Goal: Task Accomplishment & Management: Use online tool/utility

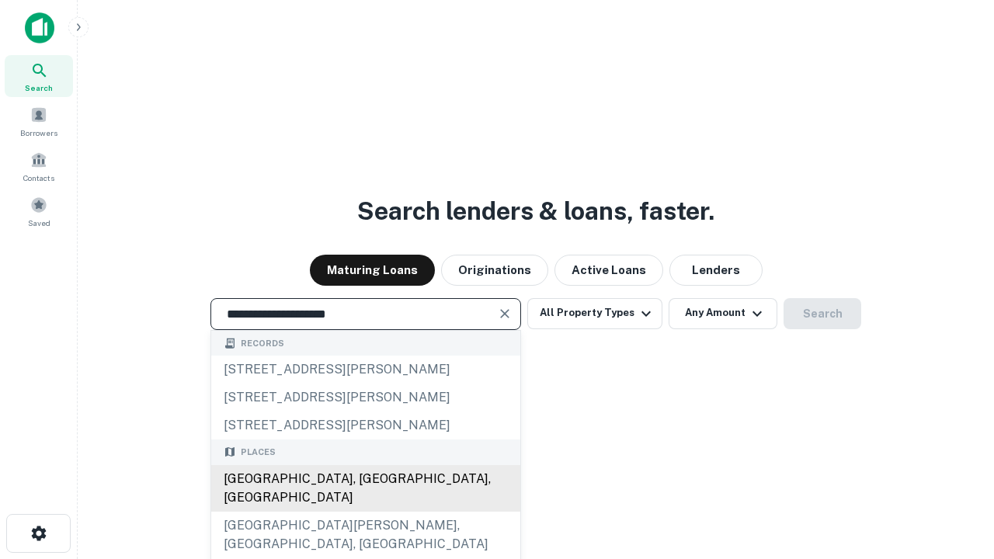
click at [365, 512] on div "[GEOGRAPHIC_DATA], [GEOGRAPHIC_DATA], [GEOGRAPHIC_DATA]" at bounding box center [365, 488] width 309 height 47
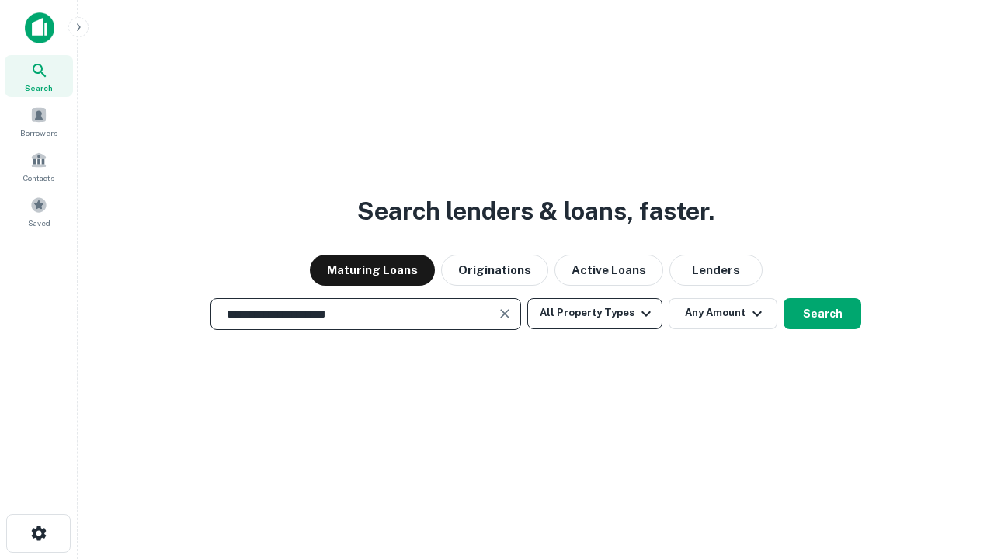
type input "**********"
click at [595, 313] on button "All Property Types" at bounding box center [594, 313] width 135 height 31
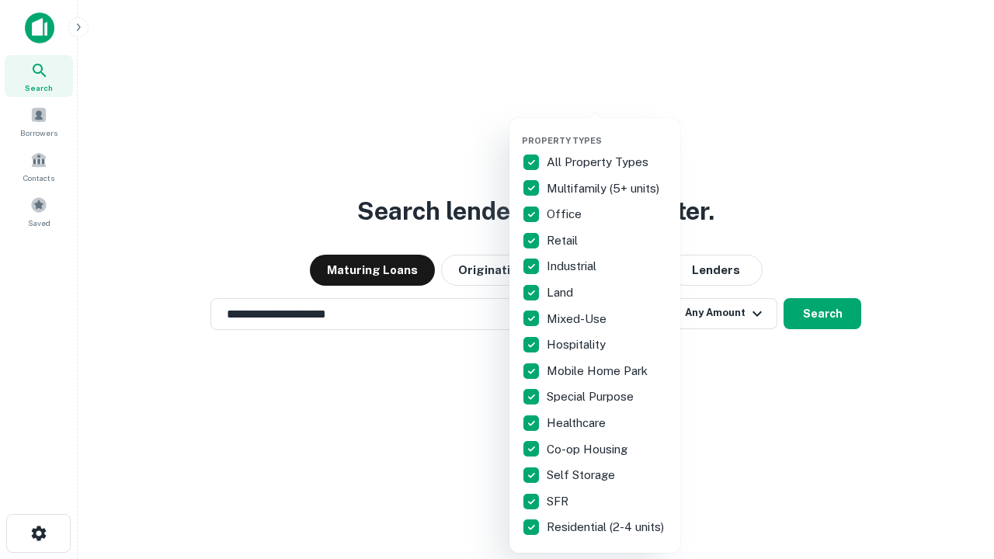
click at [607, 130] on button "button" at bounding box center [607, 130] width 171 height 1
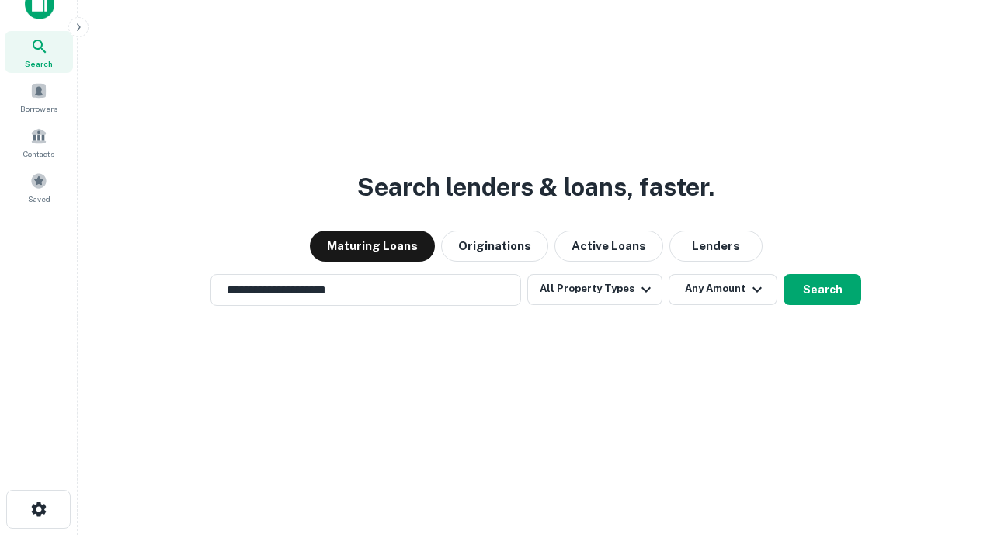
scroll to position [9, 187]
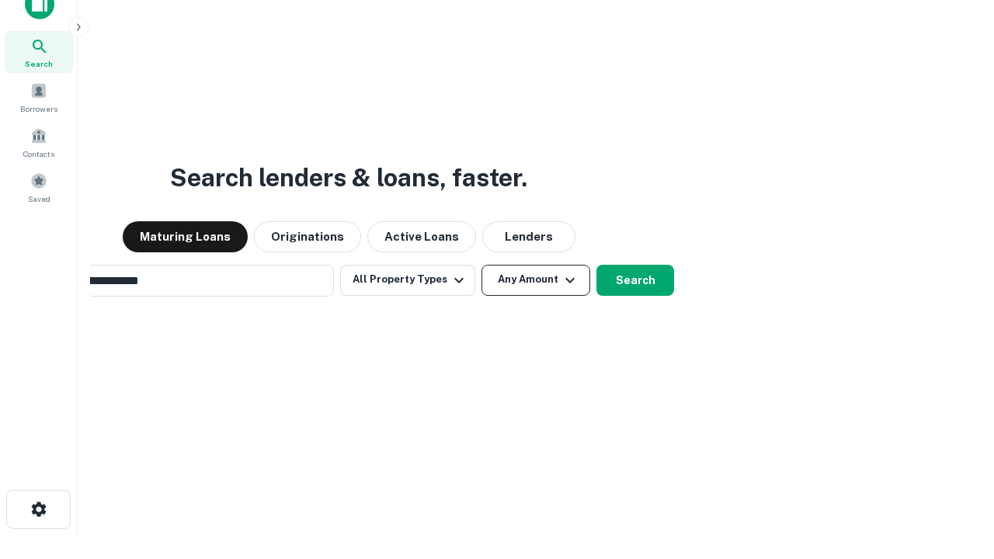
click at [481, 265] on button "Any Amount" at bounding box center [535, 280] width 109 height 31
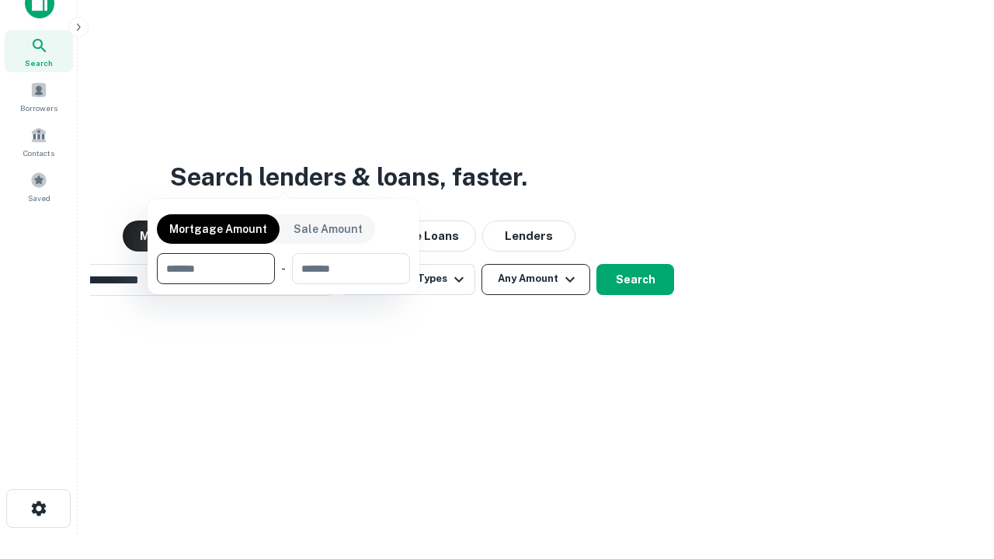
scroll to position [112, 440]
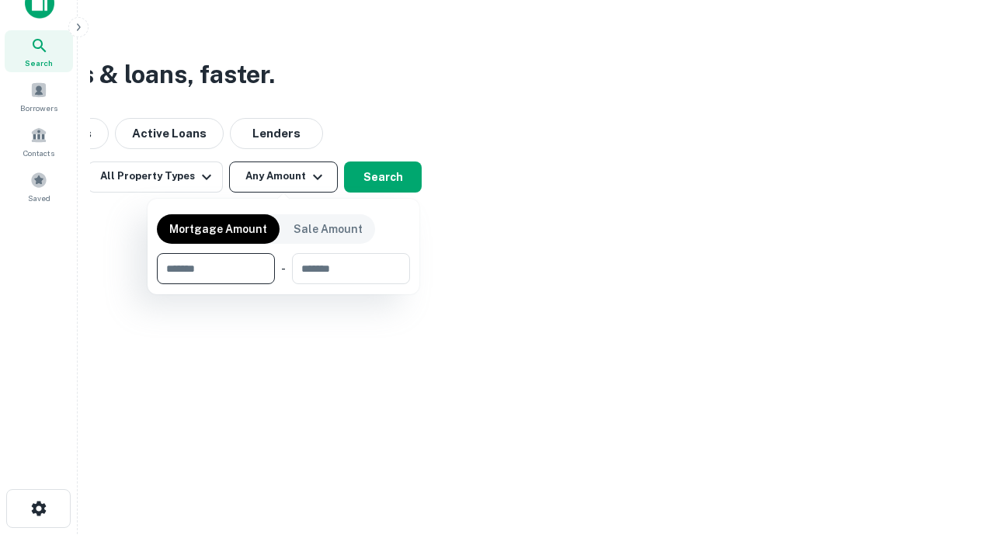
type input "*******"
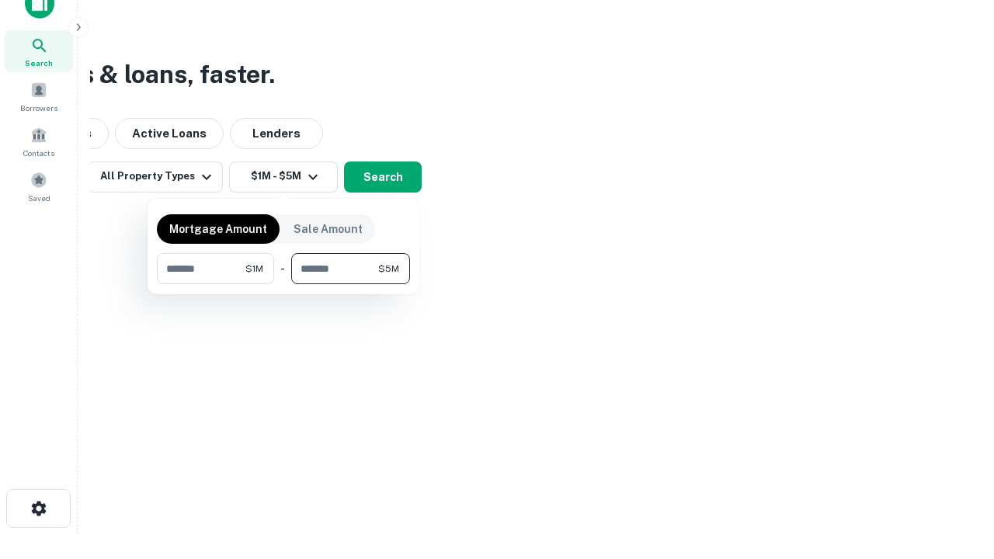
type input "*******"
click at [283, 284] on button "button" at bounding box center [283, 284] width 253 height 1
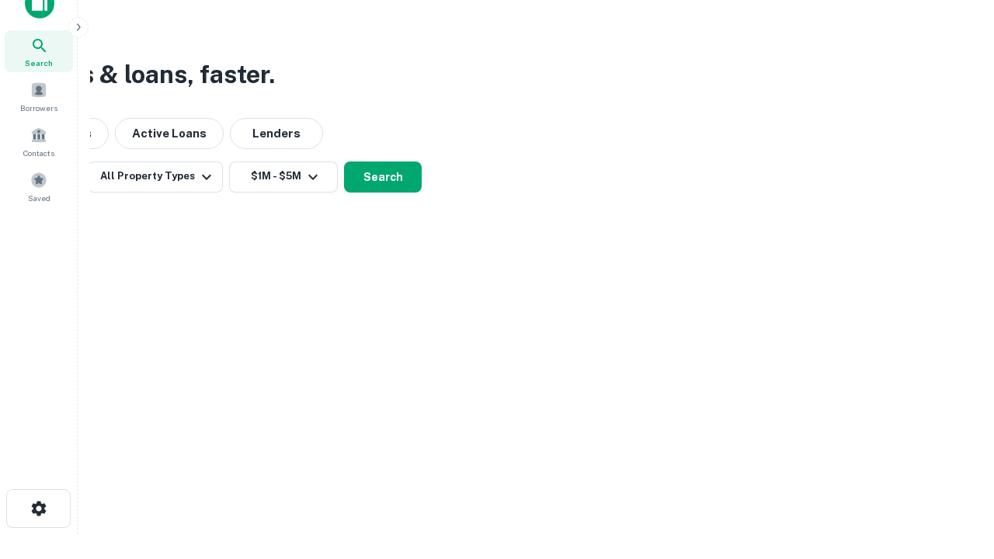
scroll to position [9, 287]
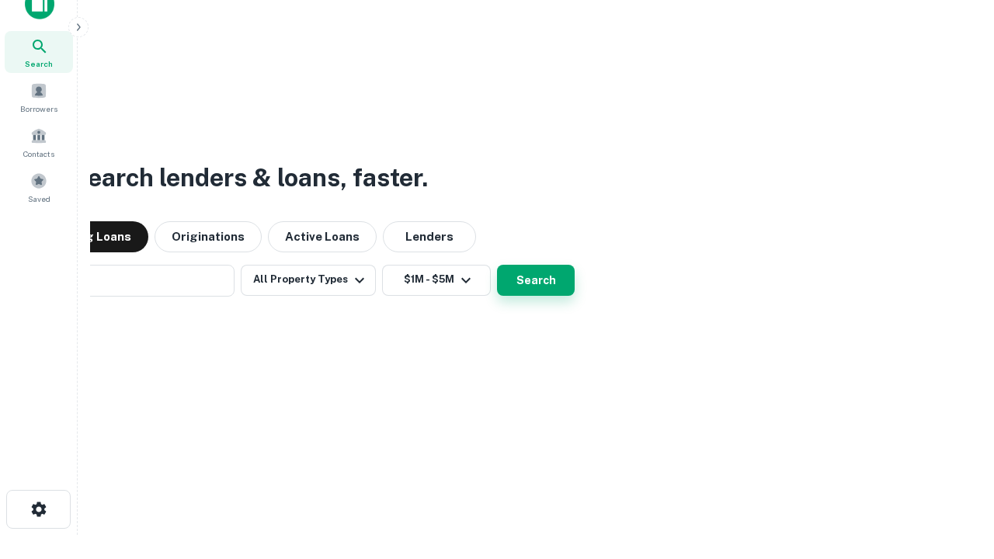
click at [497, 265] on button "Search" at bounding box center [536, 280] width 78 height 31
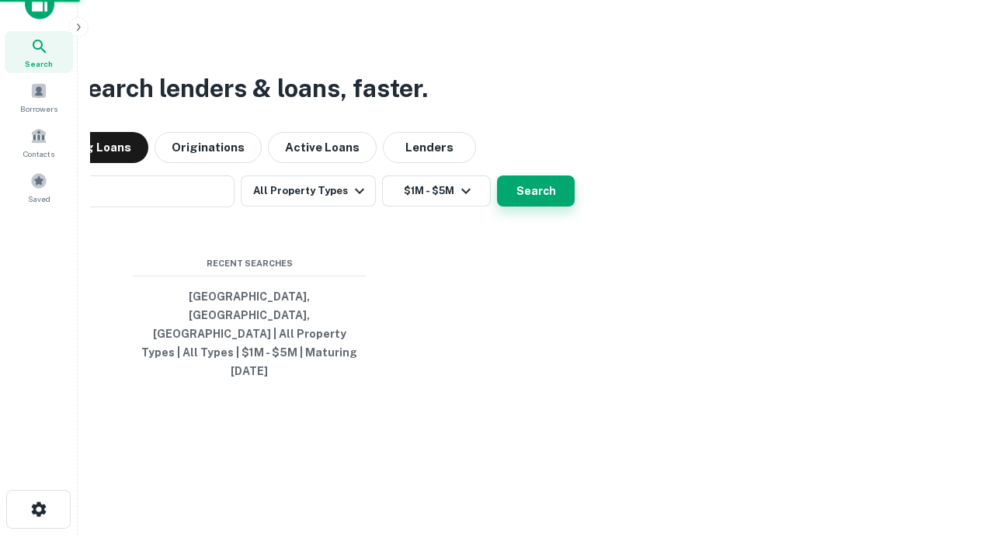
scroll to position [41, 440]
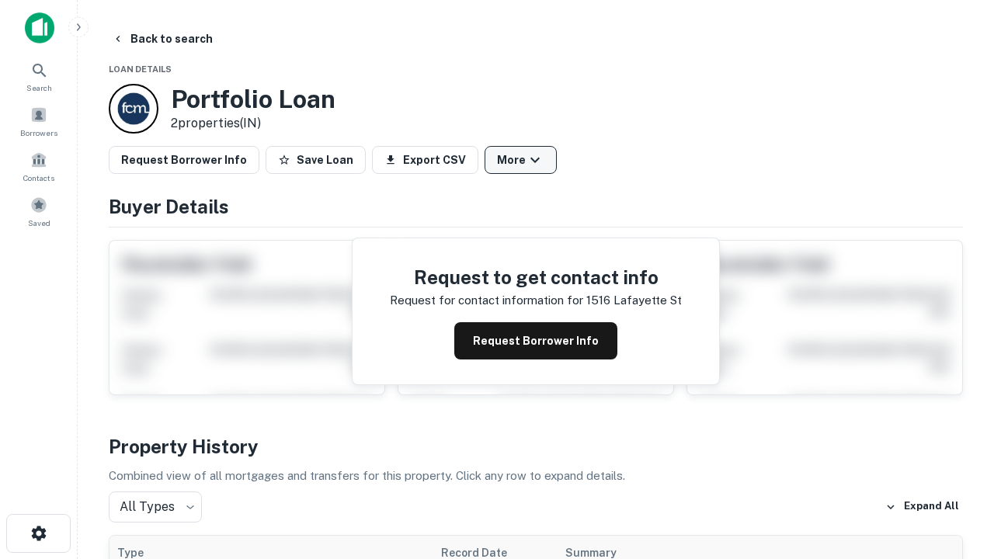
click at [520, 160] on button "More" at bounding box center [521, 160] width 72 height 28
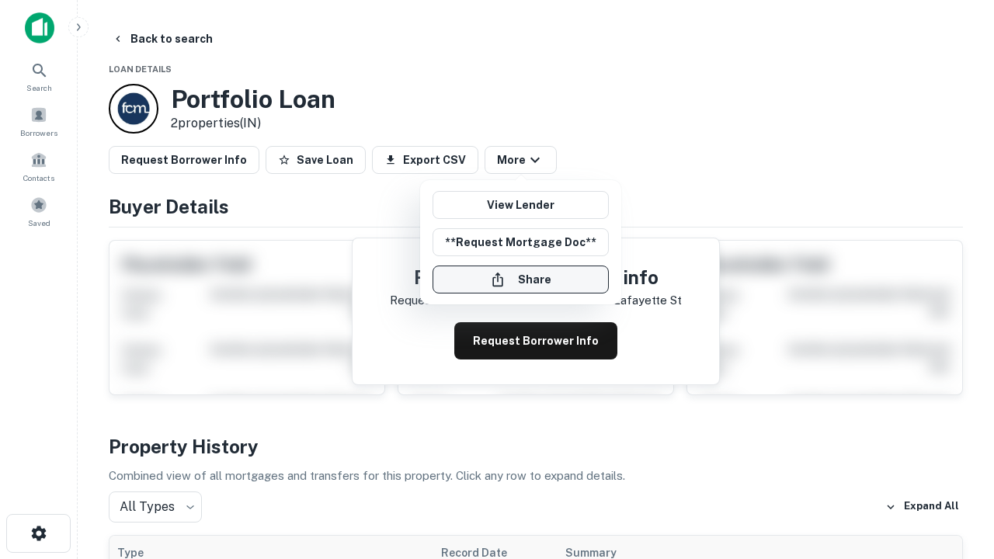
click at [520, 280] on button "Share" at bounding box center [521, 280] width 176 height 28
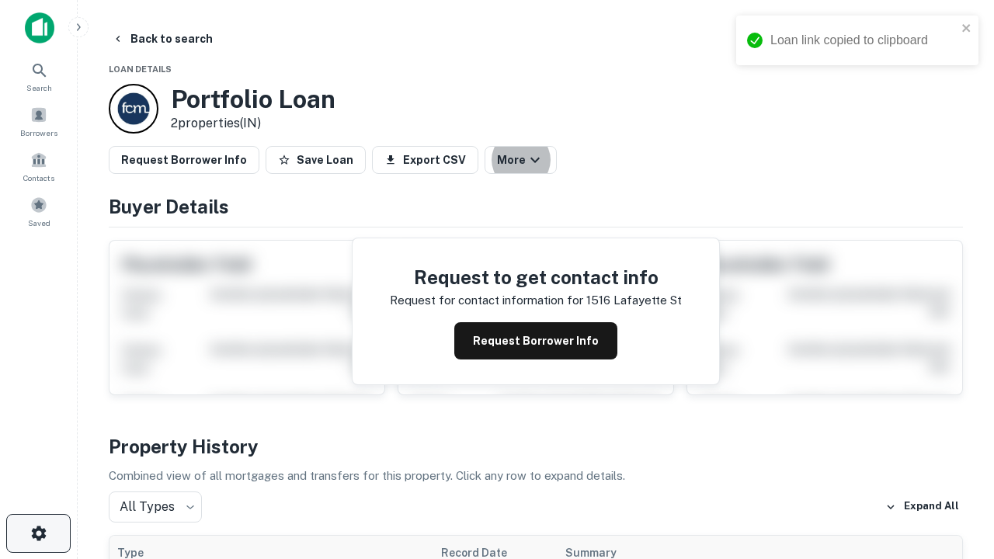
click at [38, 533] on icon "button" at bounding box center [39, 533] width 19 height 19
